Goal: Book appointment/travel/reservation

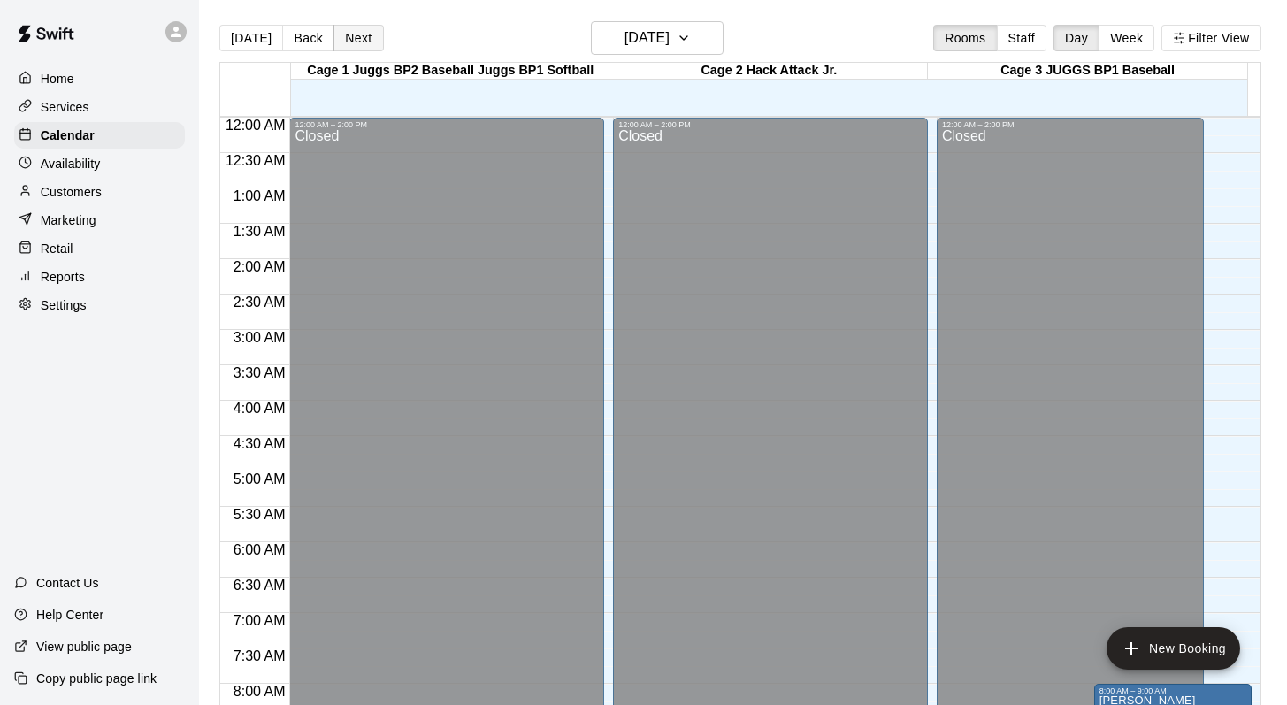
scroll to position [1039, 0]
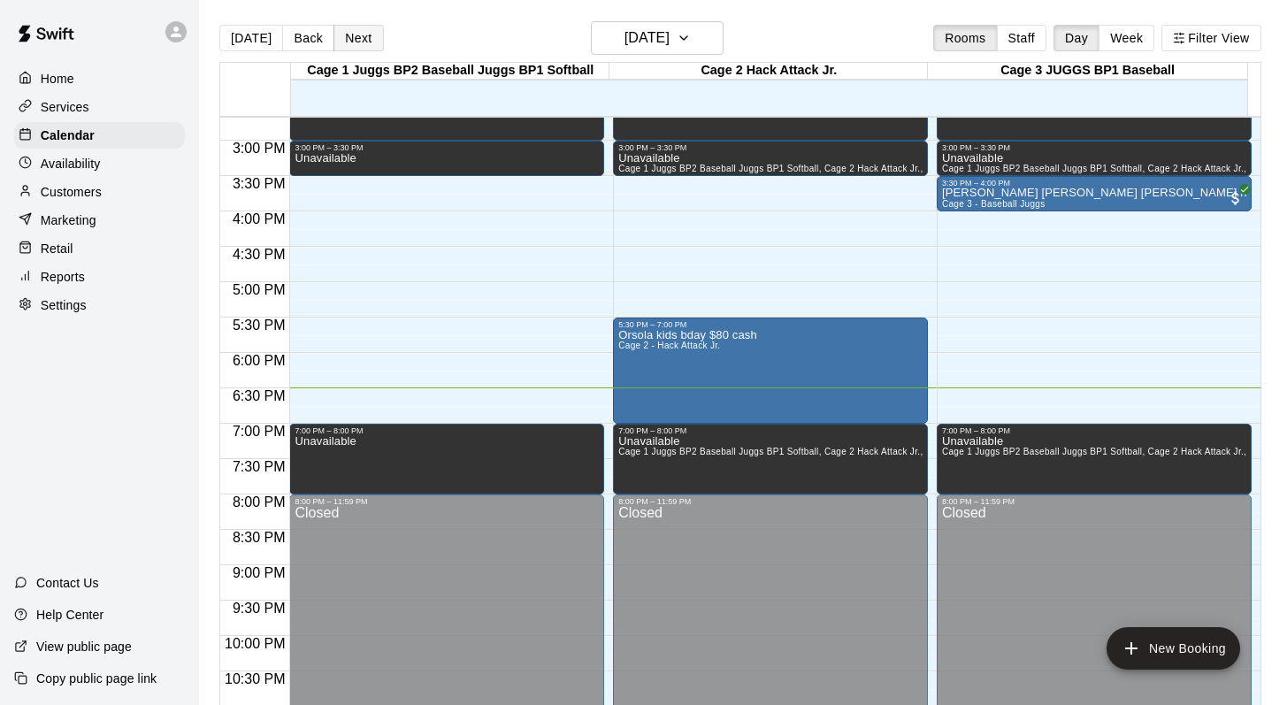
click at [357, 37] on button "Next" at bounding box center [359, 38] width 50 height 27
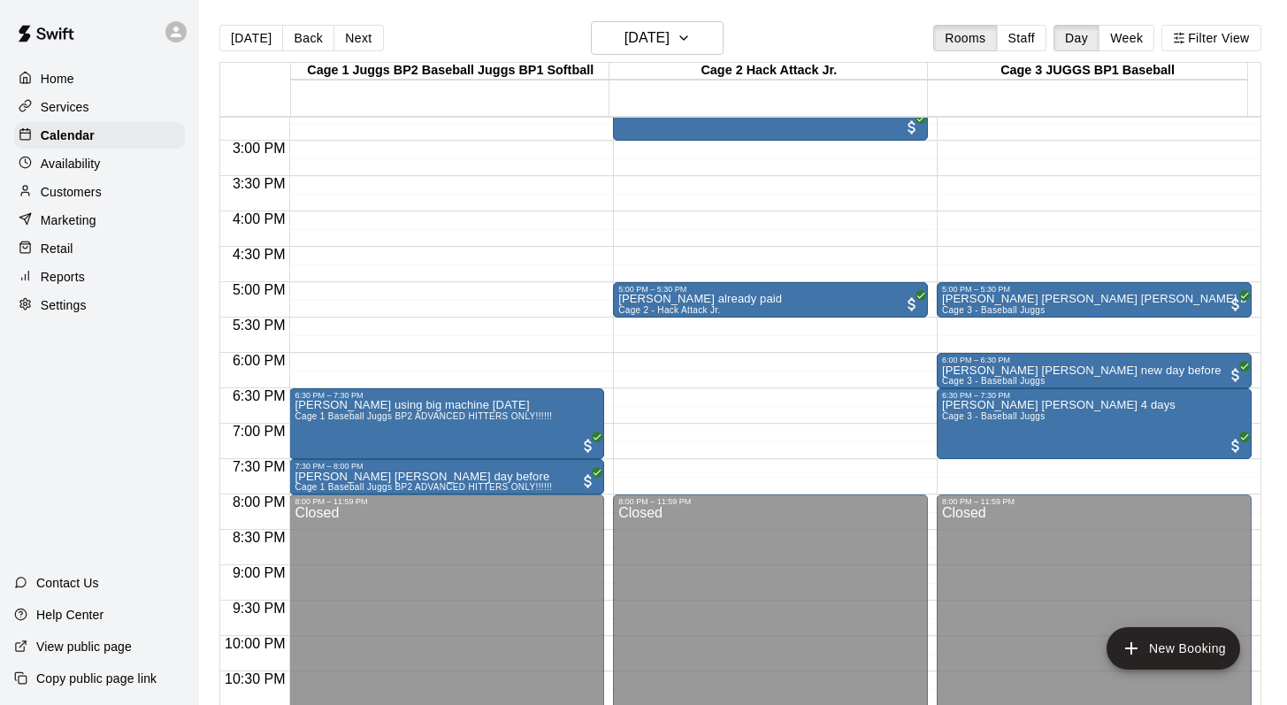
scroll to position [903, 0]
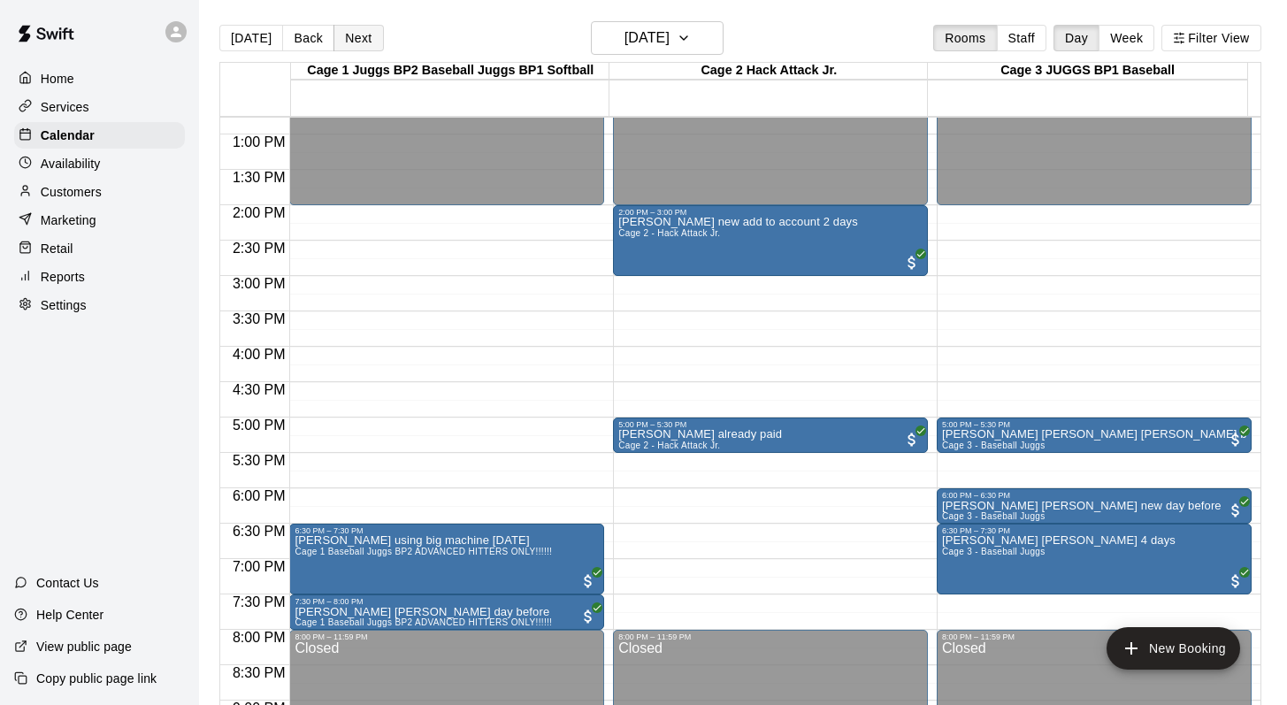
click at [349, 42] on button "Next" at bounding box center [359, 38] width 50 height 27
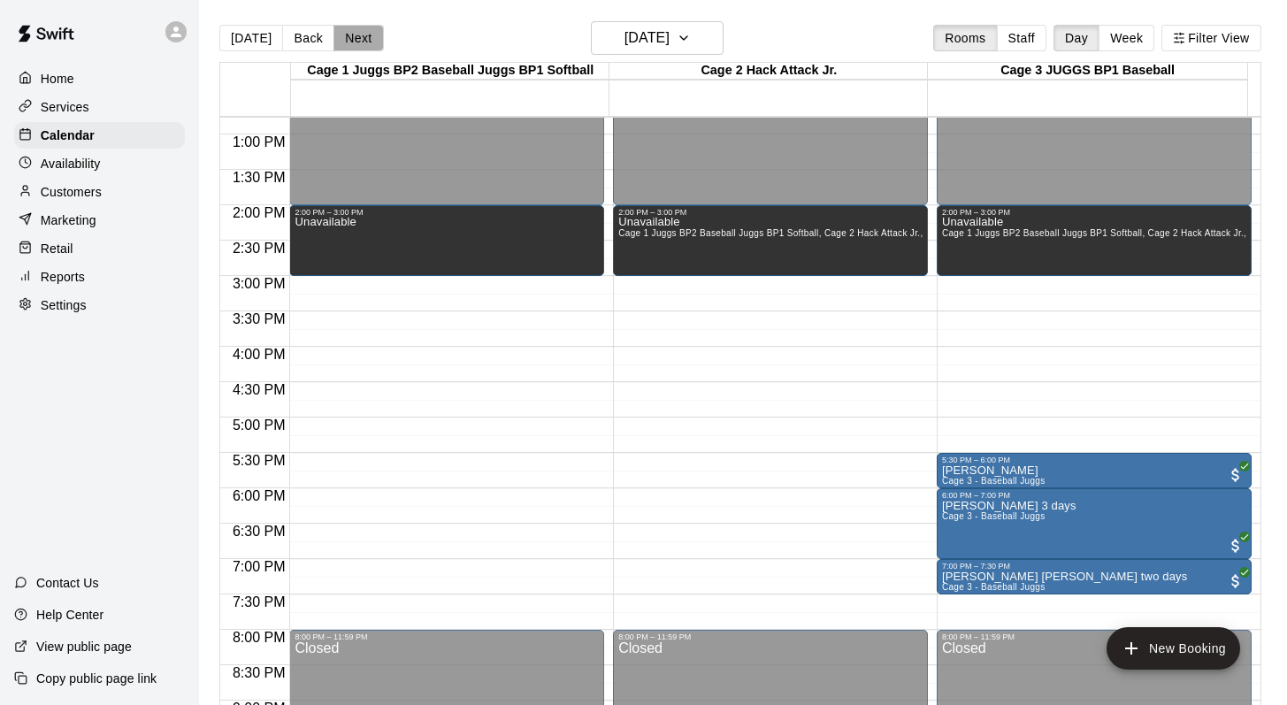
click at [349, 42] on button "Next" at bounding box center [359, 38] width 50 height 27
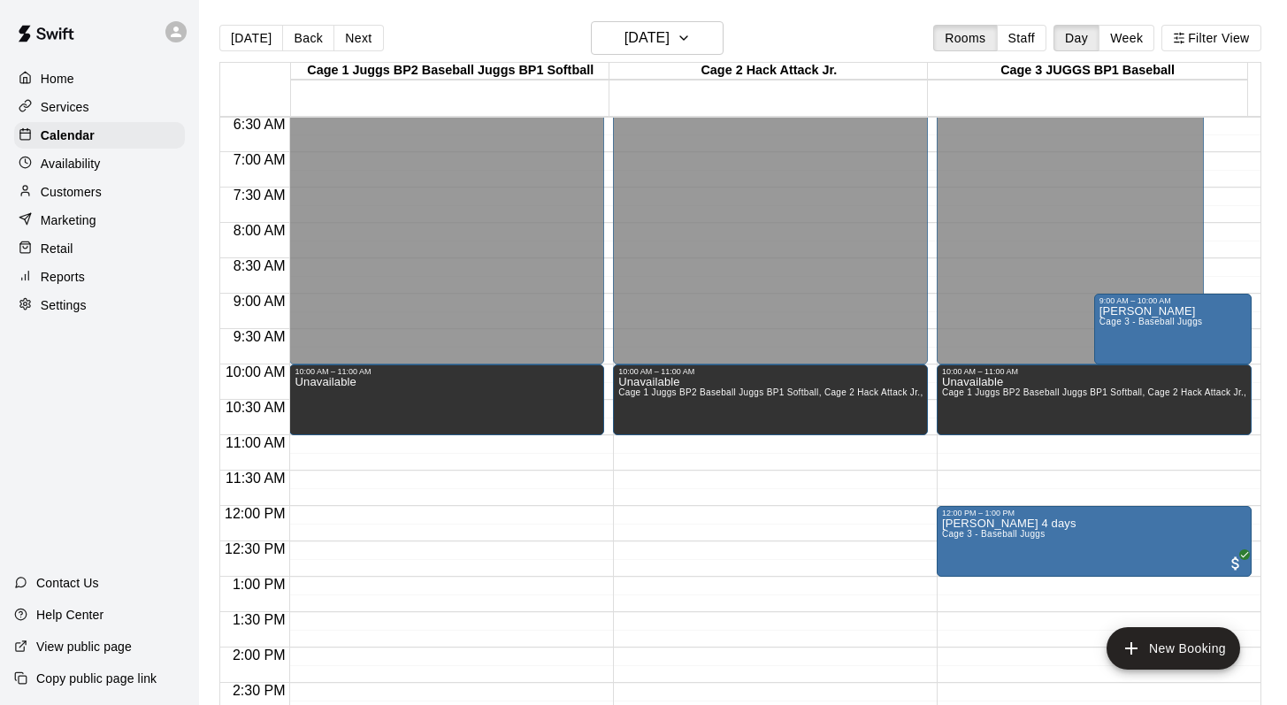
scroll to position [415, 0]
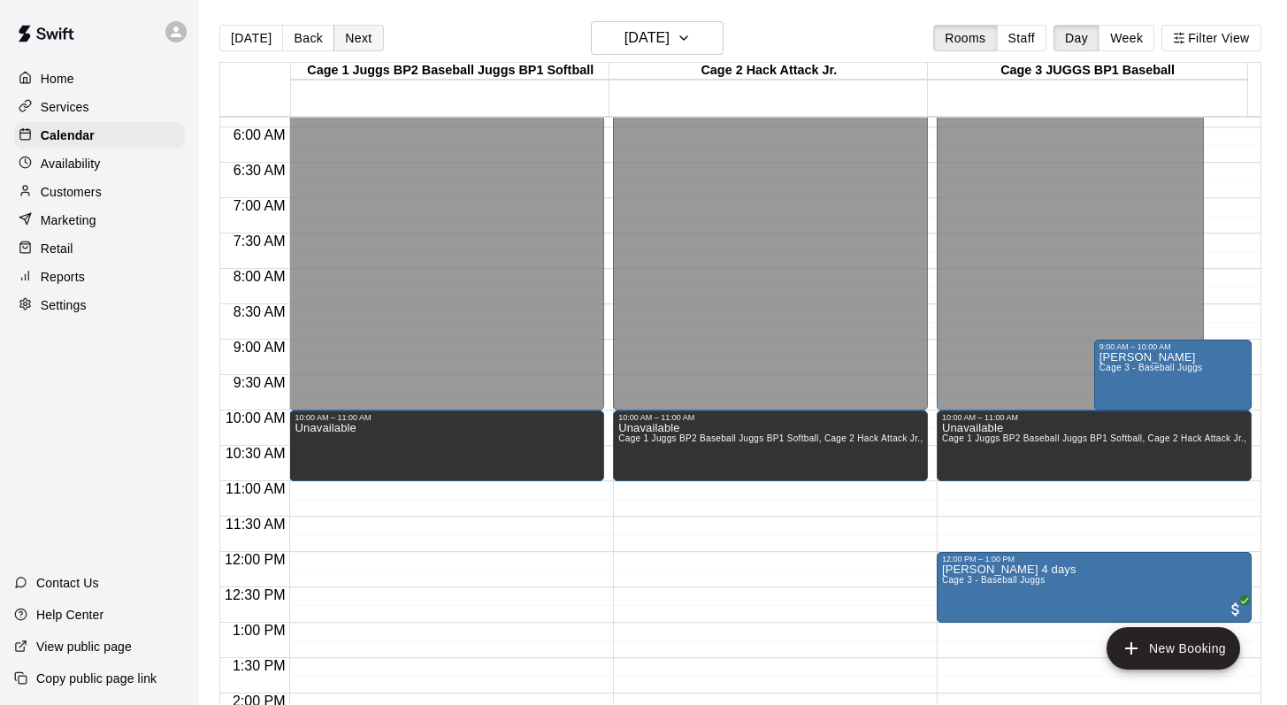
click at [347, 37] on button "Next" at bounding box center [359, 38] width 50 height 27
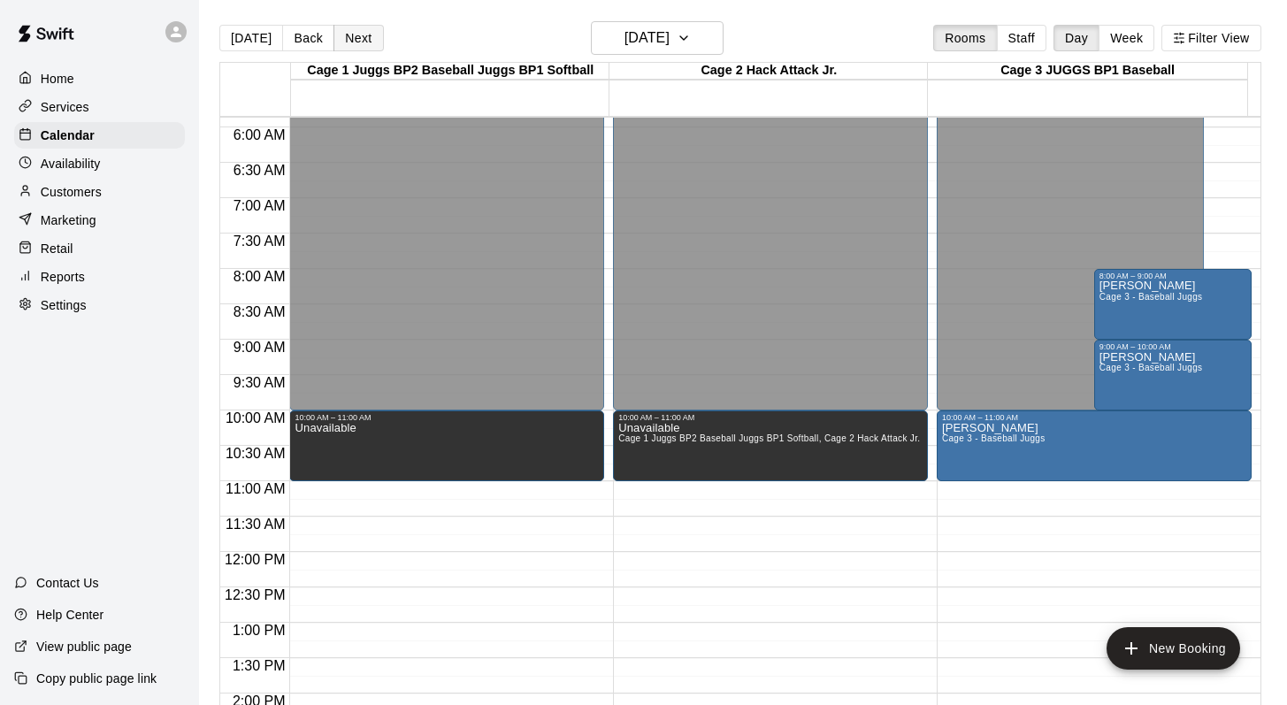
click at [357, 33] on button "Next" at bounding box center [359, 38] width 50 height 27
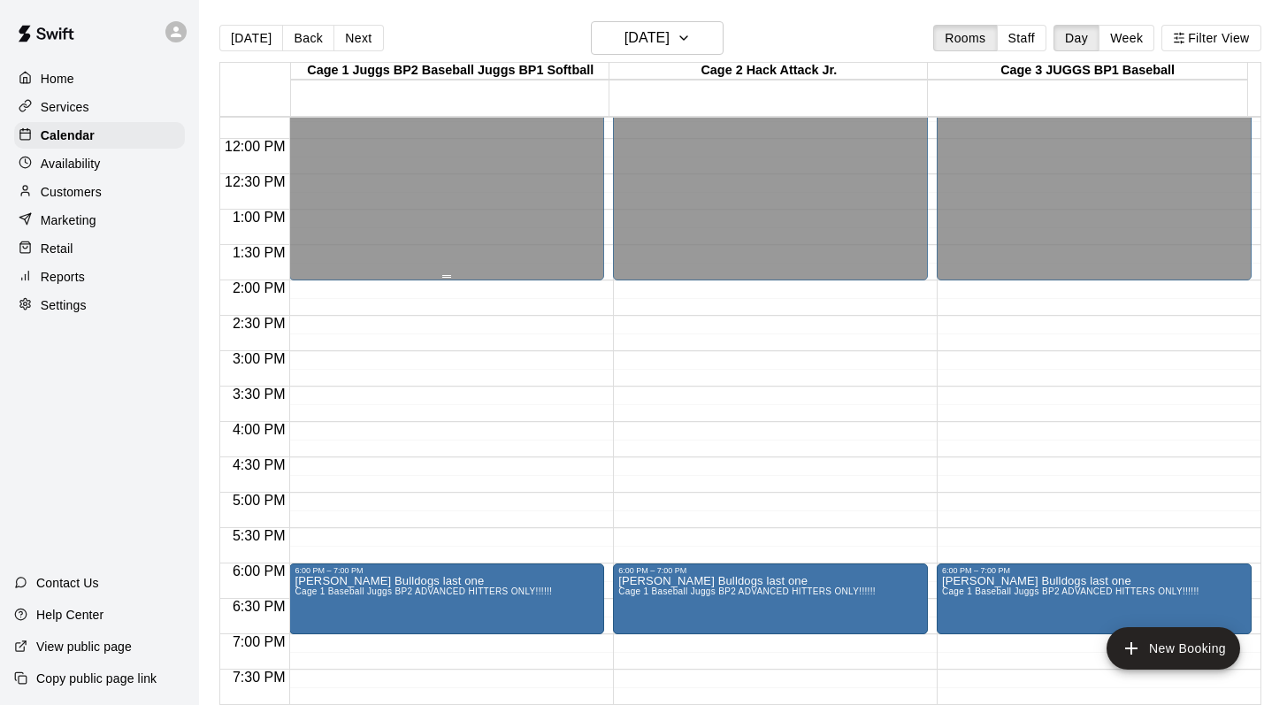
scroll to position [824, 0]
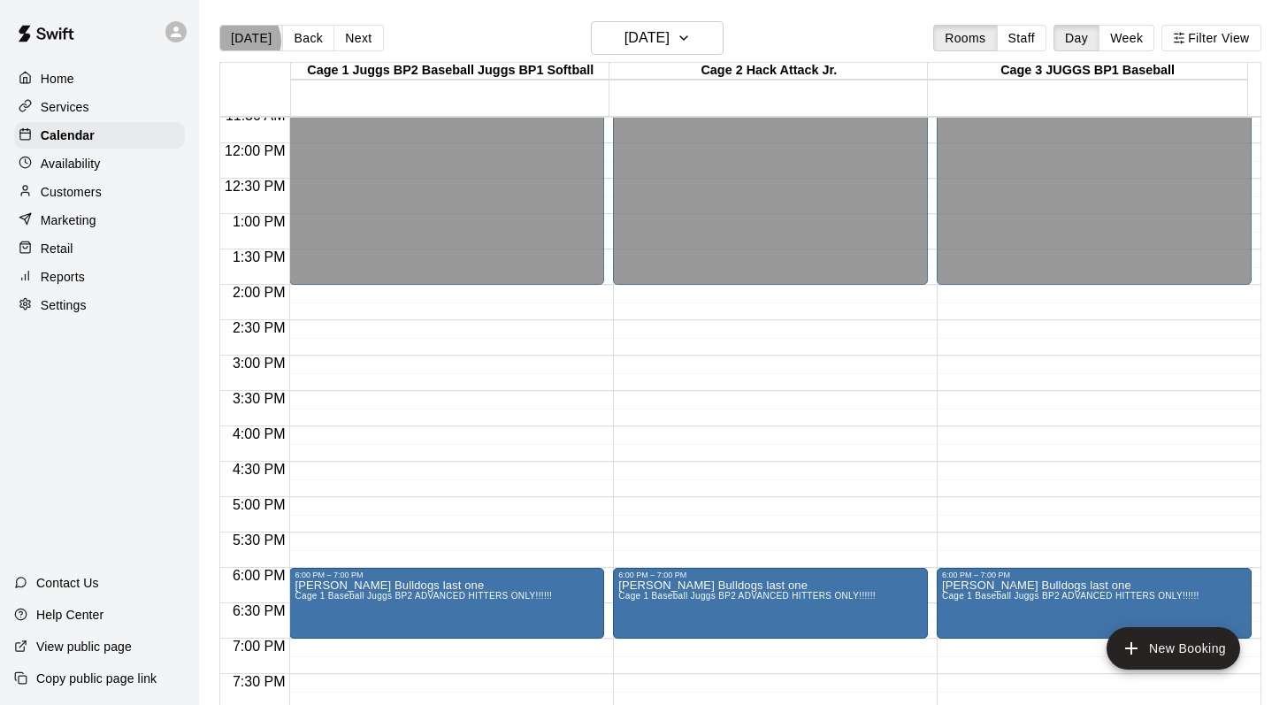
click at [248, 41] on button "[DATE]" at bounding box center [251, 38] width 64 height 27
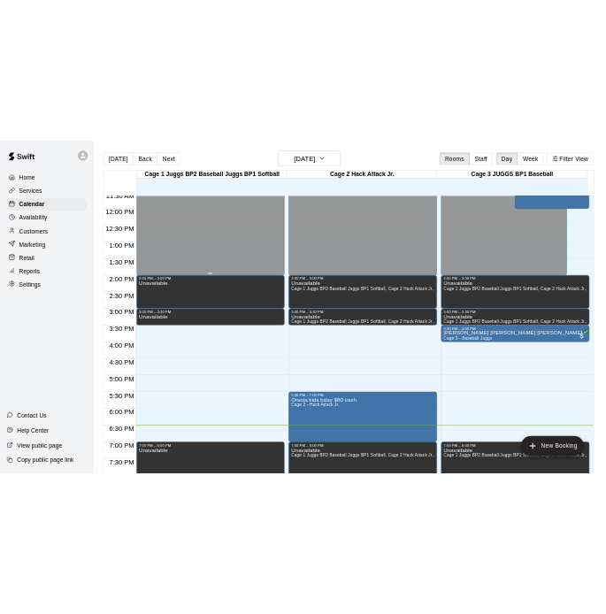
scroll to position [827, 0]
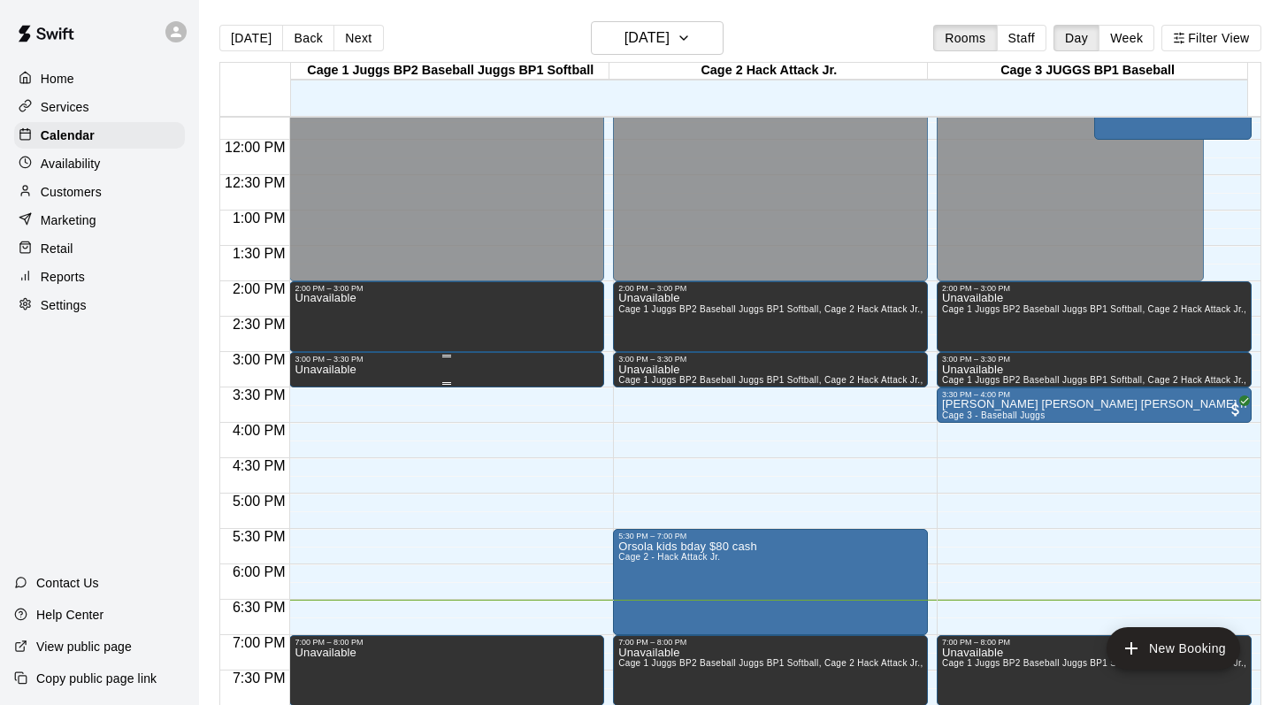
click at [353, 370] on p "Unavailable" at bounding box center [325, 370] width 61 height 0
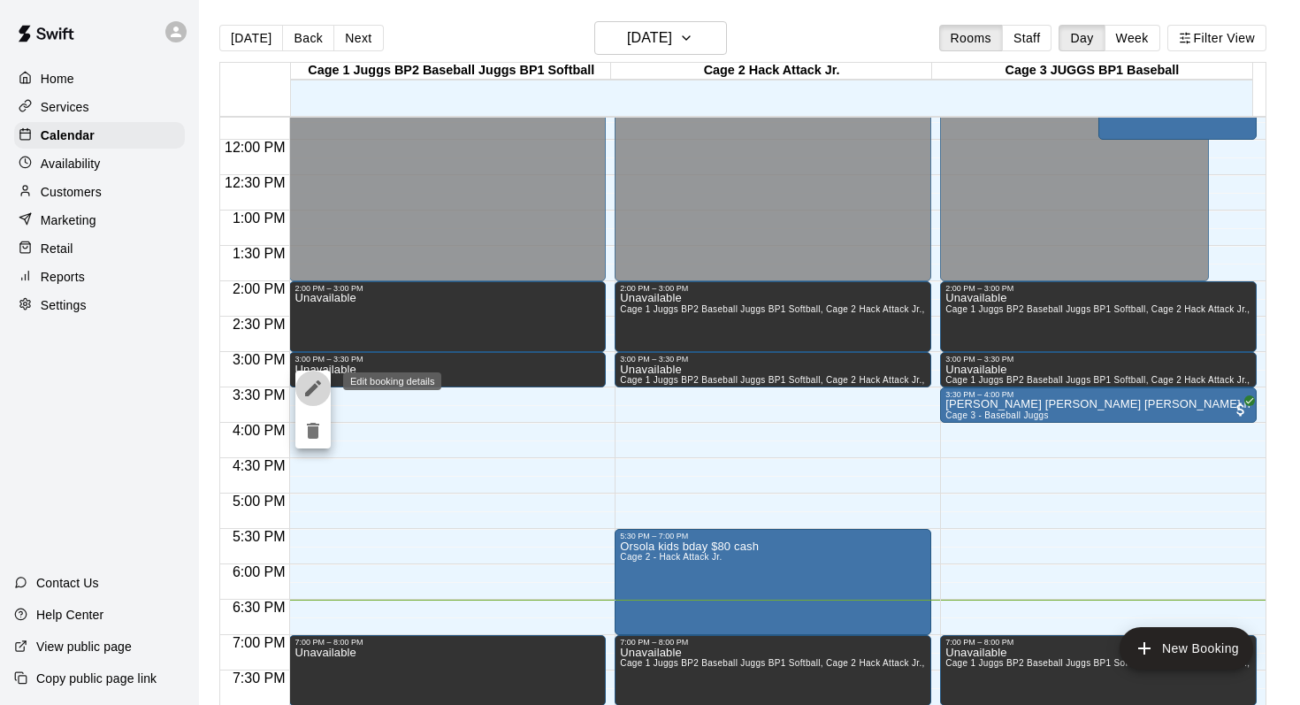
click at [309, 383] on icon "edit" at bounding box center [313, 388] width 21 height 21
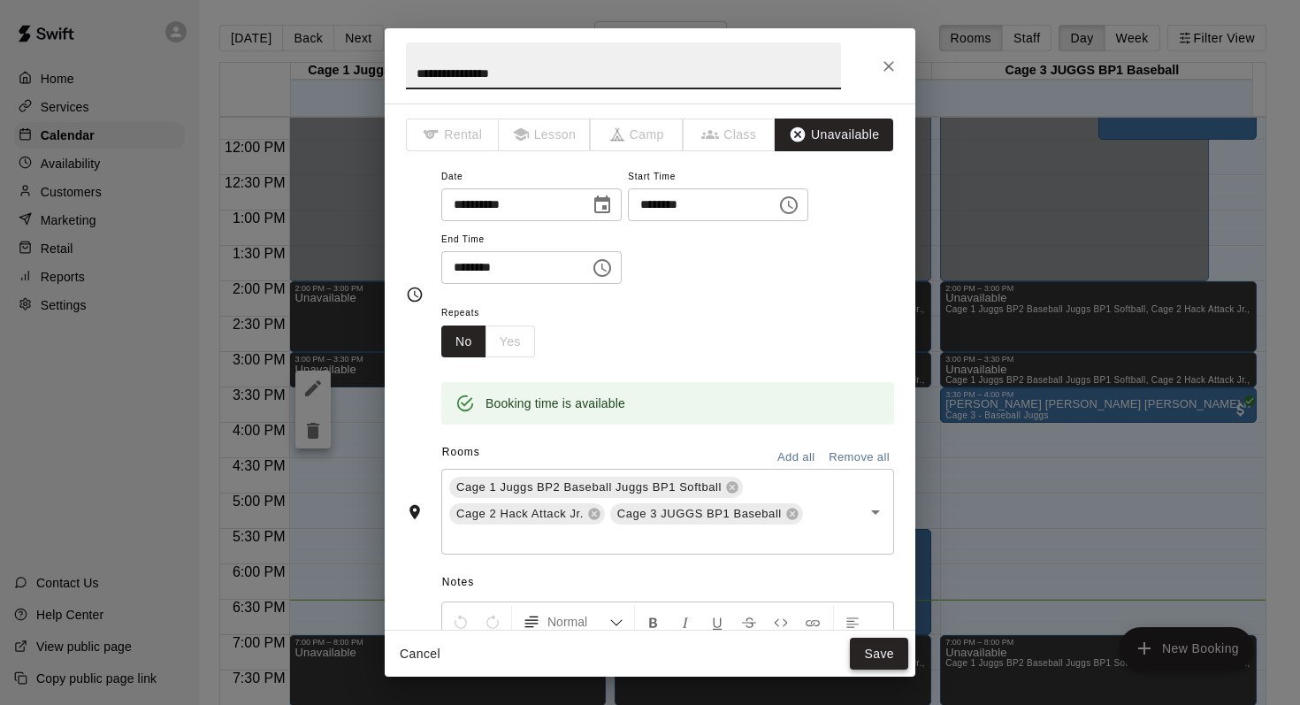
type input "**********"
click at [879, 648] on button "Save" at bounding box center [879, 654] width 58 height 33
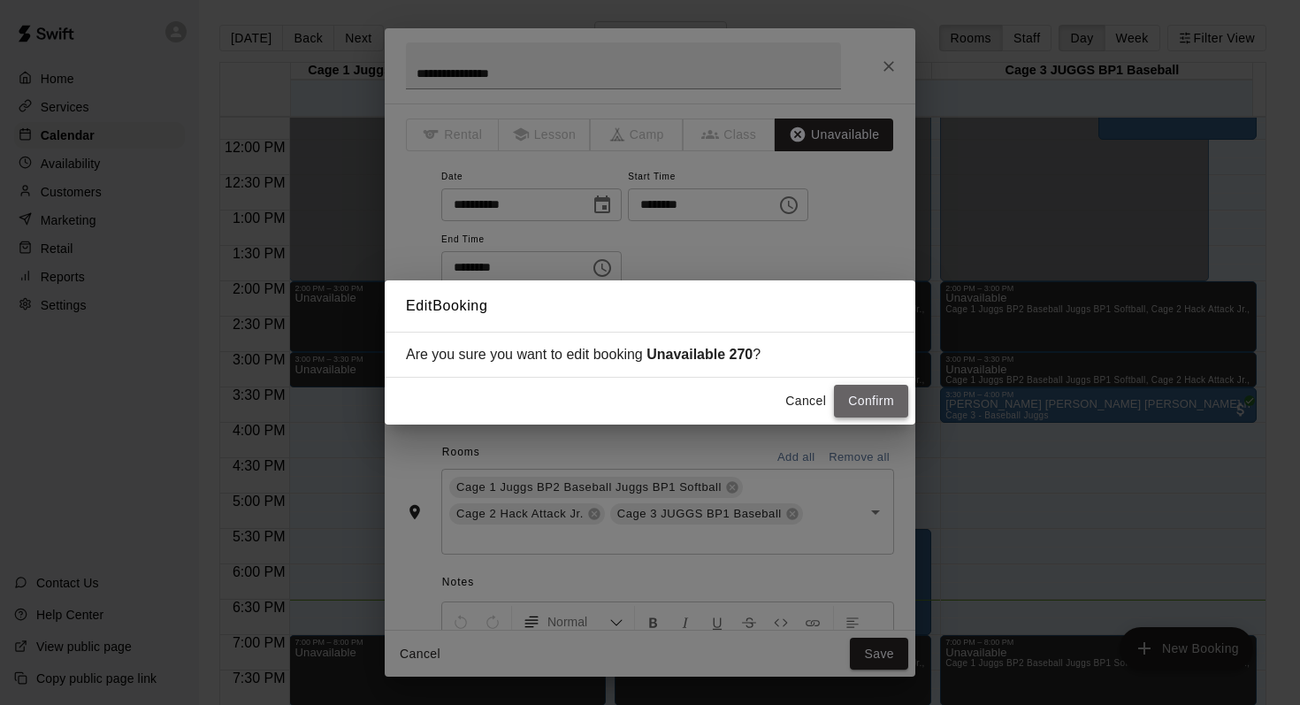
click at [863, 398] on button "Confirm" at bounding box center [871, 401] width 74 height 33
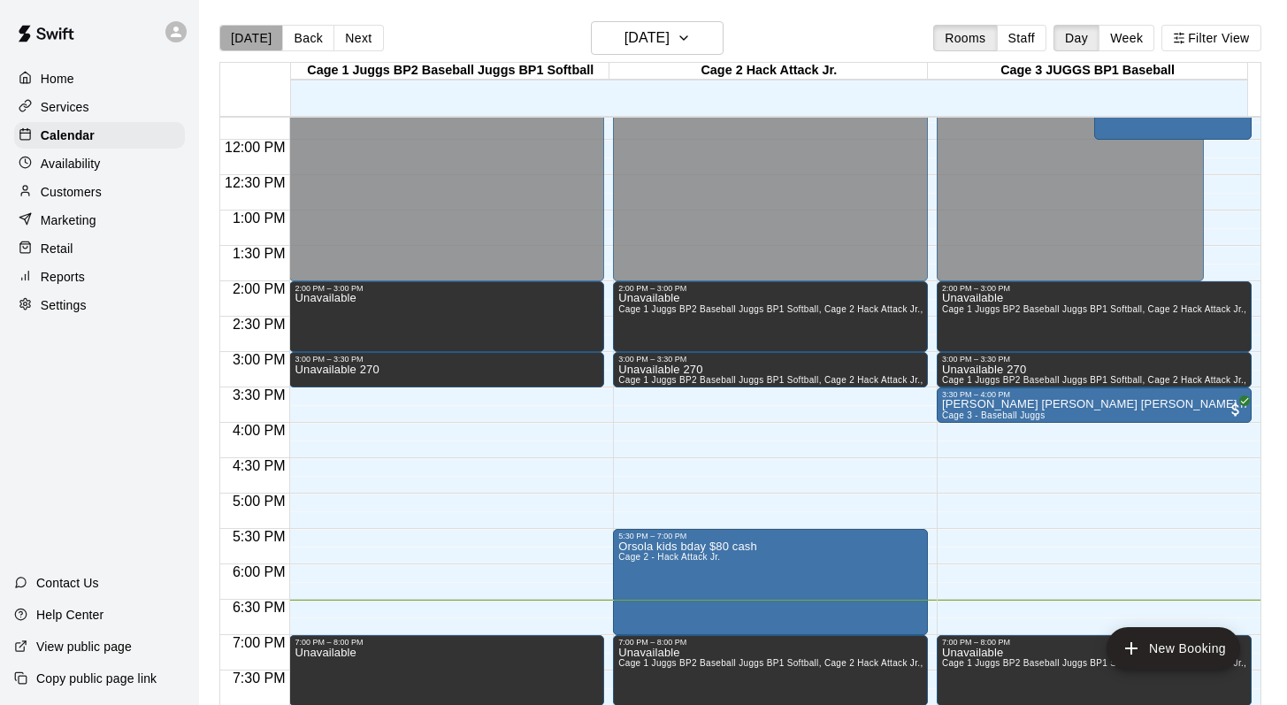
click at [250, 34] on button "[DATE]" at bounding box center [251, 38] width 64 height 27
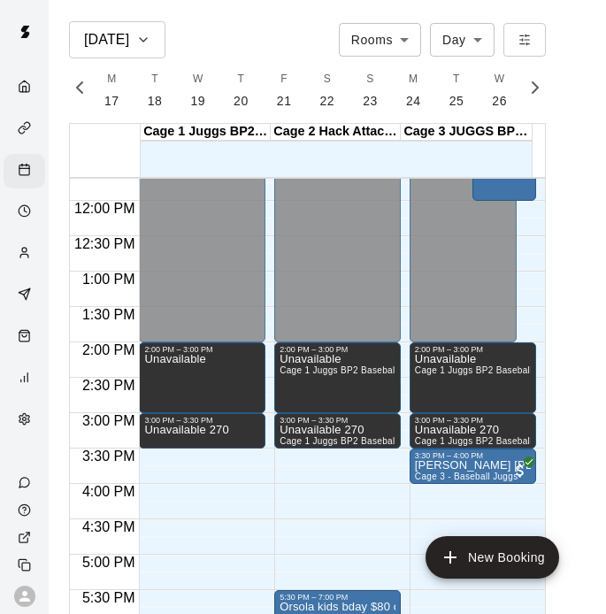
scroll to position [0, 7406]
